Goal: Navigation & Orientation: Go to known website

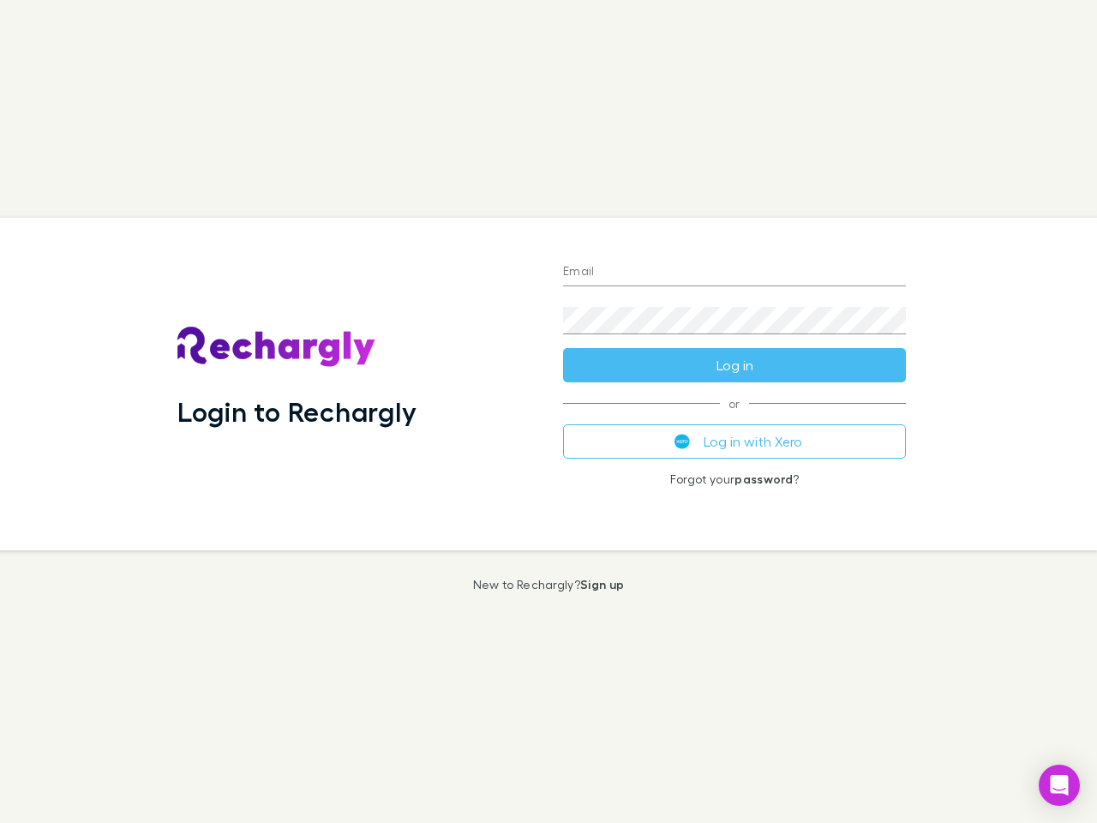
click at [549, 411] on div "Login to Rechargly" at bounding box center [357, 384] width 386 height 333
click at [735, 273] on input "Email" at bounding box center [734, 272] width 343 height 27
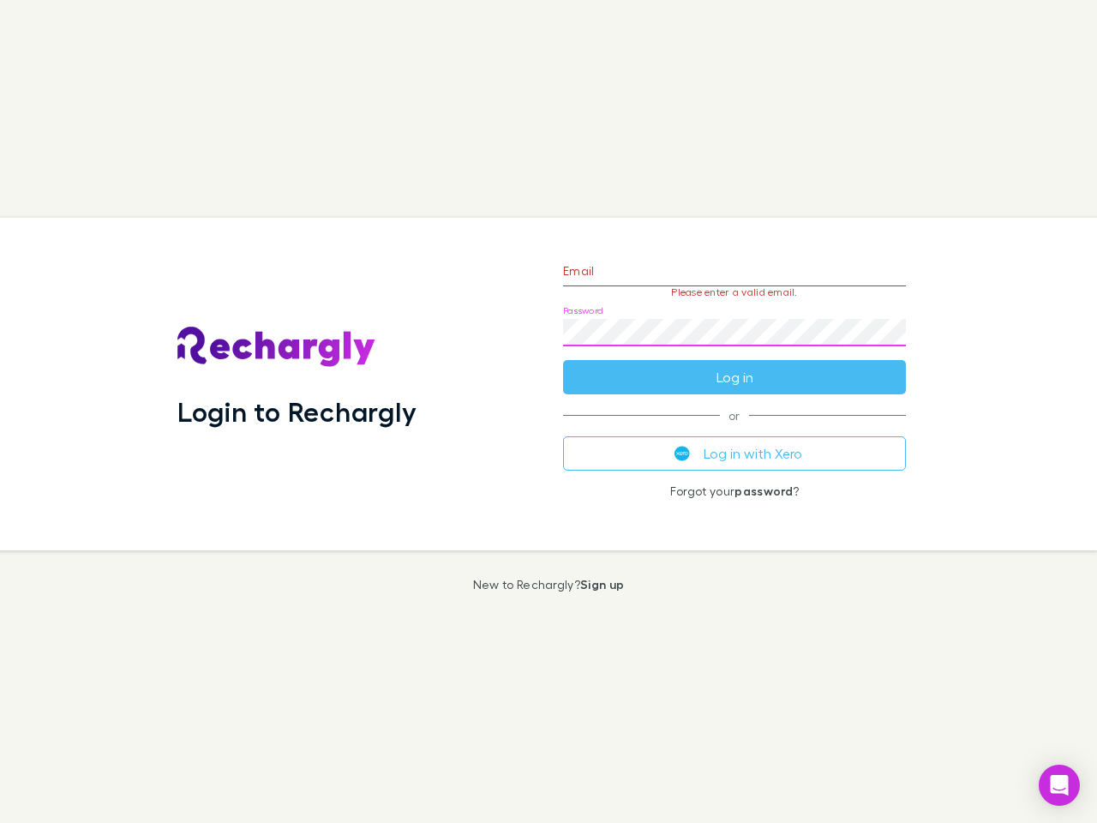
click at [735, 365] on form "Email Please enter a valid email. Password Log in" at bounding box center [734, 319] width 343 height 149
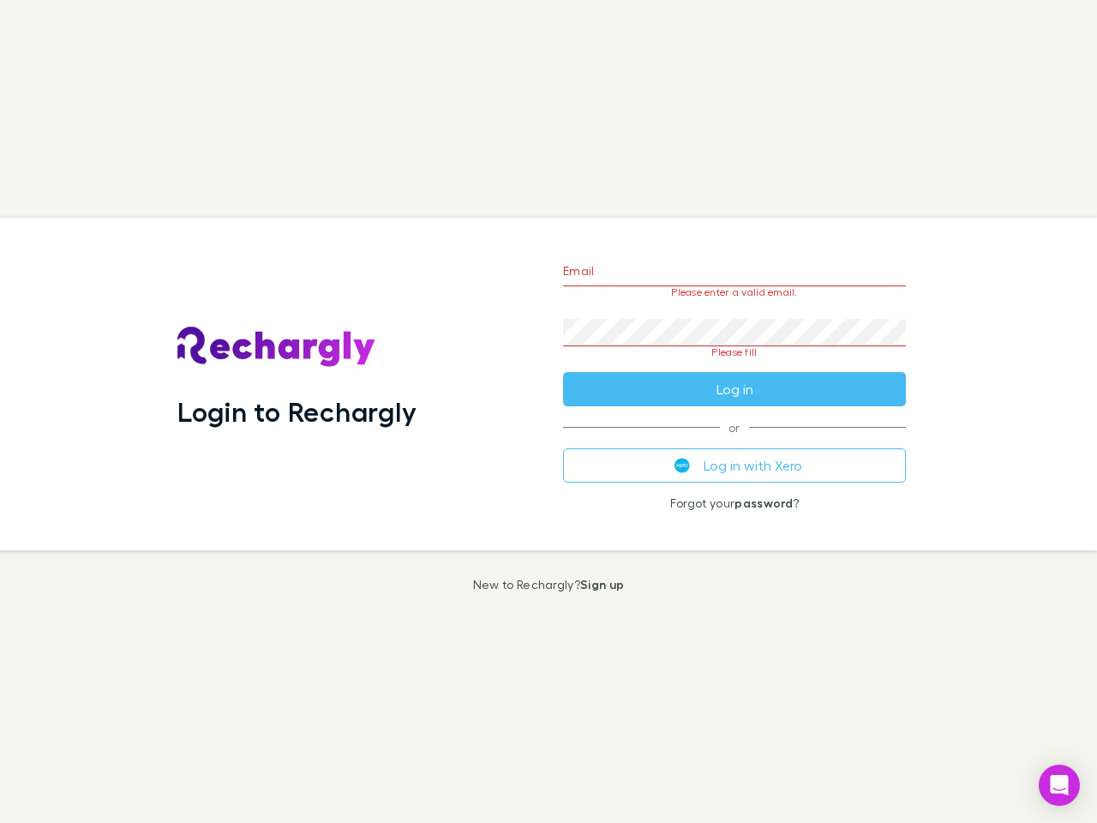
click at [735, 441] on div "Email Please enter a valid email. Password Please fill Log in or Log in with Xe…" at bounding box center [734, 384] width 370 height 333
click at [1059, 785] on icon "Open Intercom Messenger" at bounding box center [1060, 785] width 18 height 21
